Goal: Navigation & Orientation: Find specific page/section

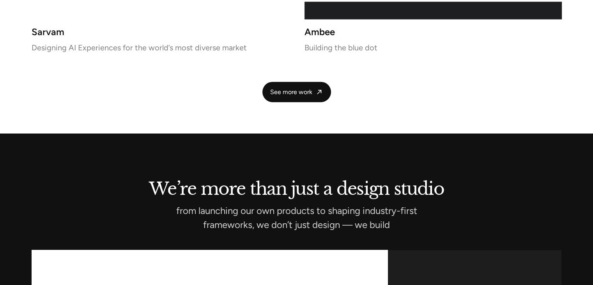
scroll to position [3064, 0]
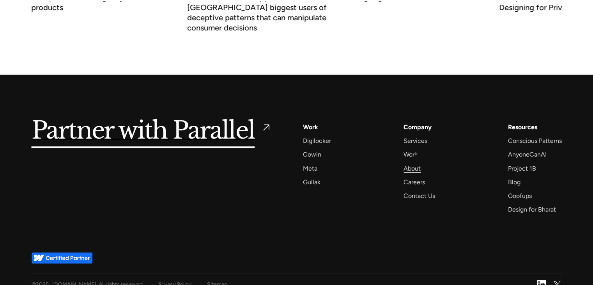
click at [416, 163] on div "About" at bounding box center [412, 168] width 17 height 11
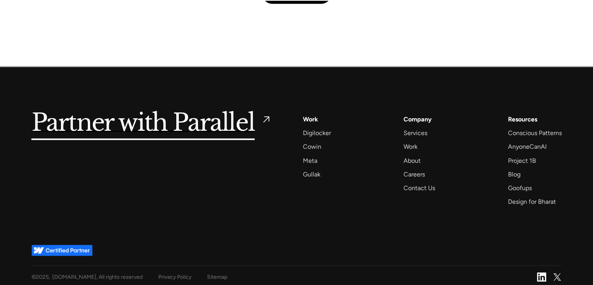
scroll to position [1900, 0]
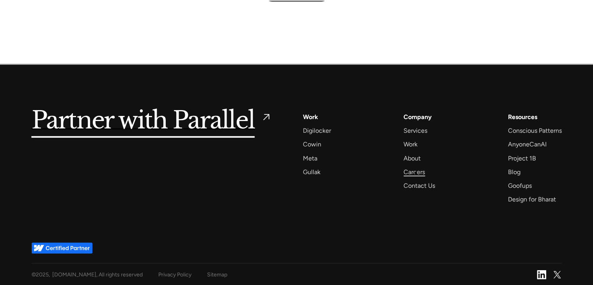
click at [416, 172] on div "Careers" at bounding box center [414, 172] width 21 height 11
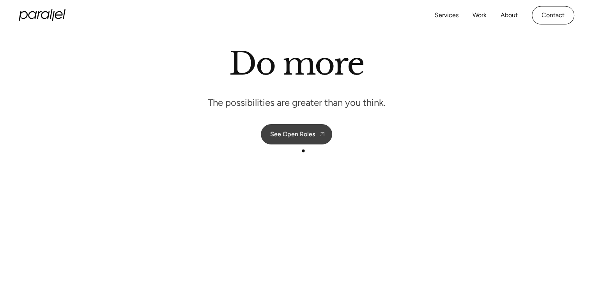
click at [296, 128] on link "See Open Roles" at bounding box center [296, 134] width 71 height 20
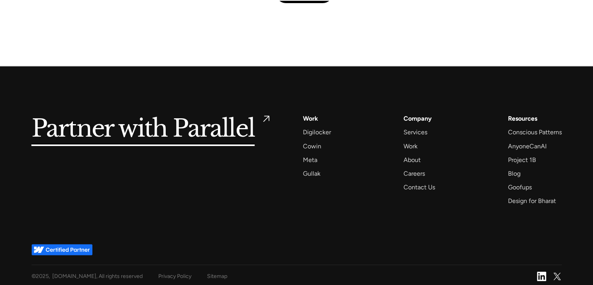
scroll to position [2840, 0]
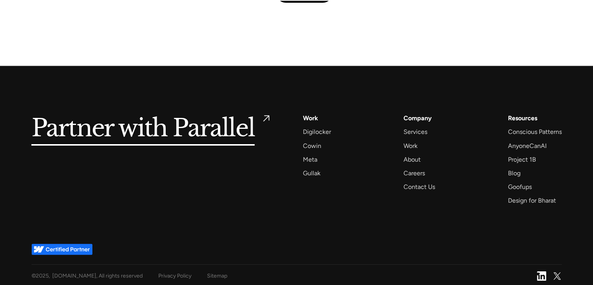
click at [538, 274] on img at bounding box center [541, 275] width 9 height 9
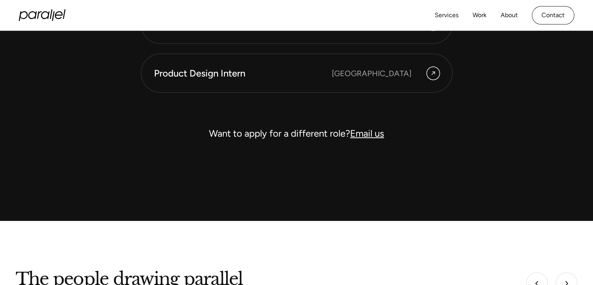
scroll to position [2216, 0]
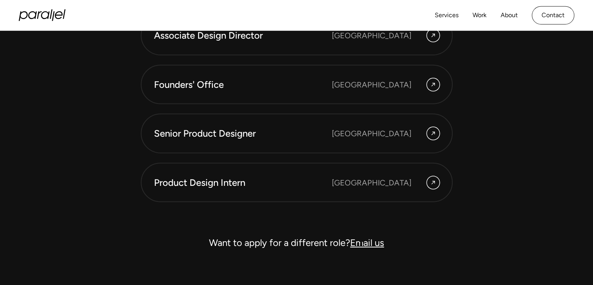
click at [361, 241] on link "Email us" at bounding box center [367, 242] width 34 height 11
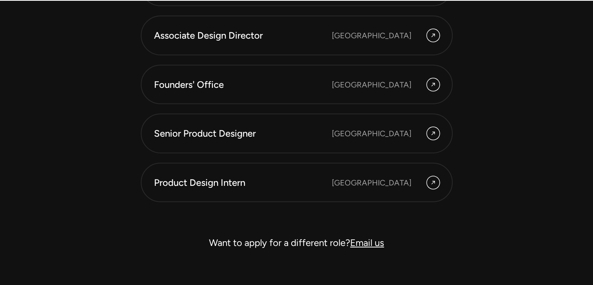
click at [366, 238] on link "Email us" at bounding box center [367, 242] width 34 height 11
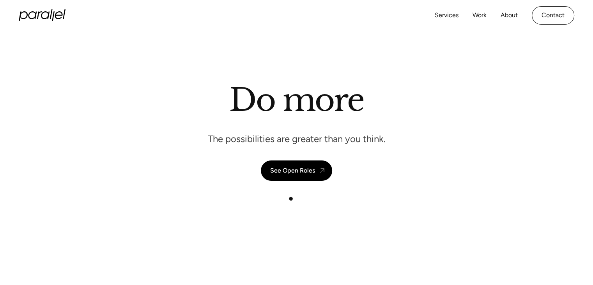
scroll to position [0, 0]
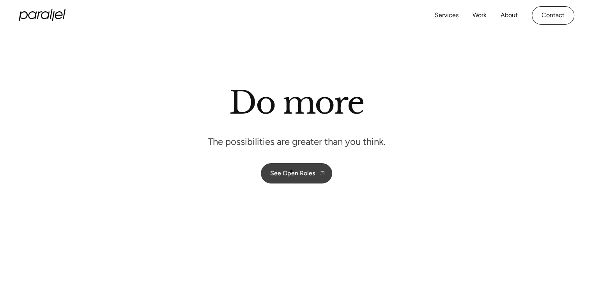
click at [291, 171] on div "See Open Roles" at bounding box center [292, 172] width 45 height 7
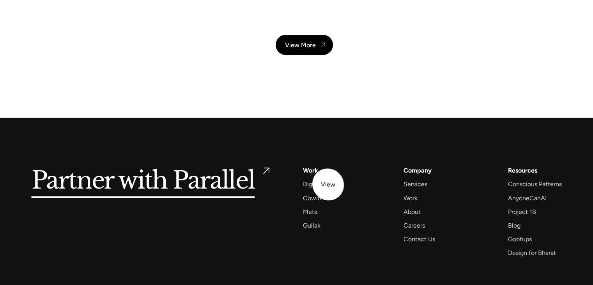
scroll to position [2833, 0]
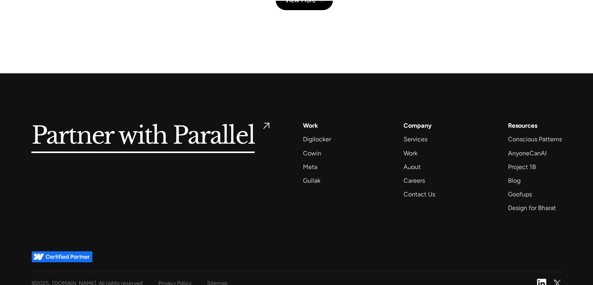
drag, startPoint x: 410, startPoint y: 168, endPoint x: 395, endPoint y: 167, distance: 15.2
click at [410, 168] on div "About" at bounding box center [412, 167] width 17 height 11
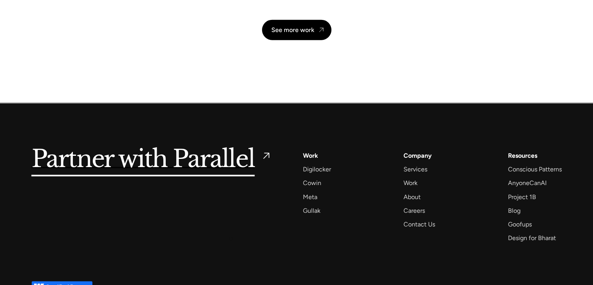
scroll to position [1900, 0]
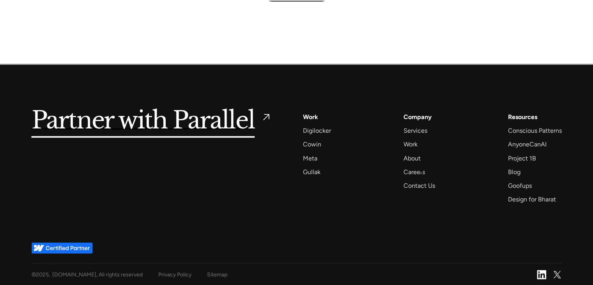
drag, startPoint x: 417, startPoint y: 169, endPoint x: 434, endPoint y: 172, distance: 17.8
click at [417, 169] on div "Careers" at bounding box center [414, 172] width 21 height 11
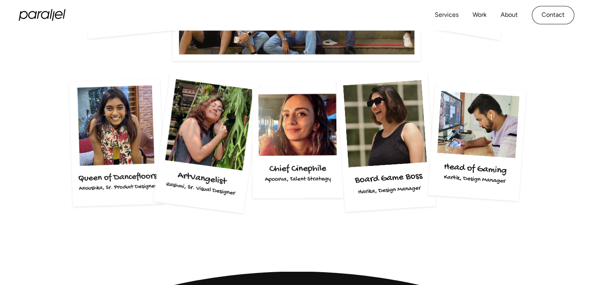
scroll to position [1521, 0]
